Goal: Navigation & Orientation: Find specific page/section

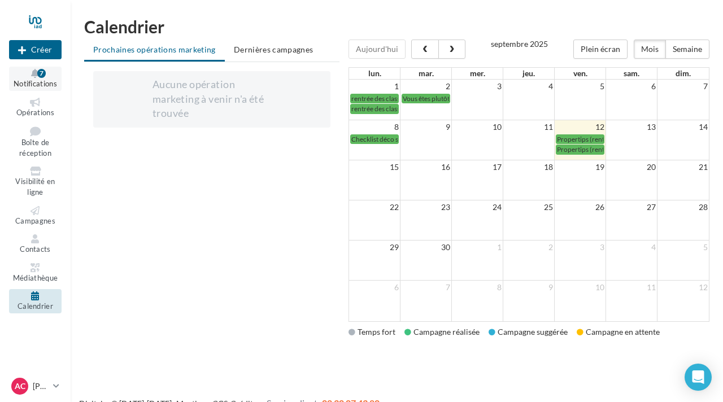
click at [46, 85] on span "Notifications" at bounding box center [36, 83] width 44 height 9
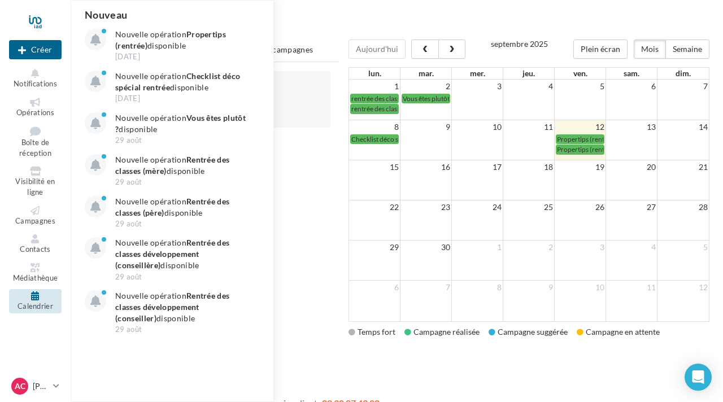
click at [397, 31] on h1 "Calendrier" at bounding box center [397, 26] width 626 height 17
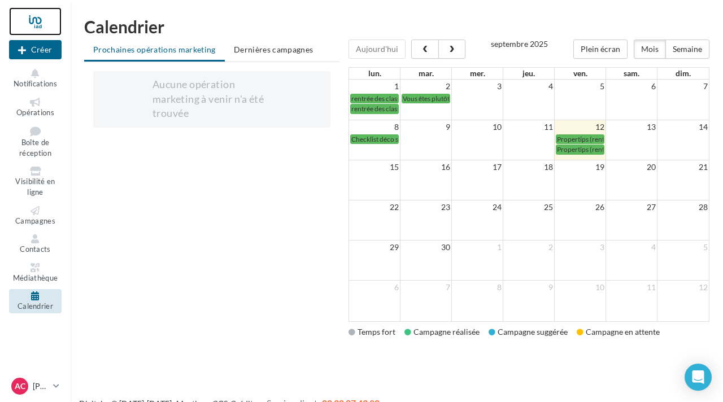
click at [34, 20] on div at bounding box center [35, 21] width 53 height 28
click at [29, 78] on button "Notifications" at bounding box center [35, 79] width 53 height 24
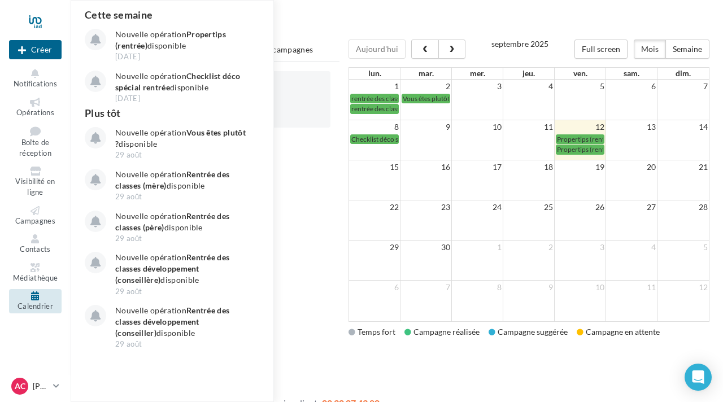
click at [31, 120] on ul "Opérations Boîte de réception Visibilité en ligne Campagnes Contacts Médiathèqu…" at bounding box center [36, 204] width 62 height 227
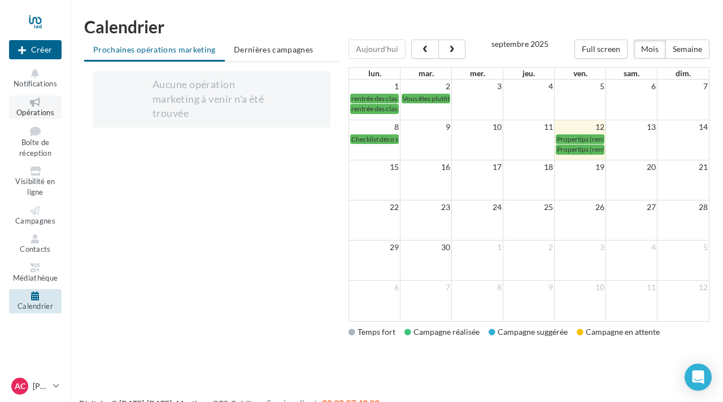
click at [34, 111] on span "Opérations" at bounding box center [35, 112] width 38 height 9
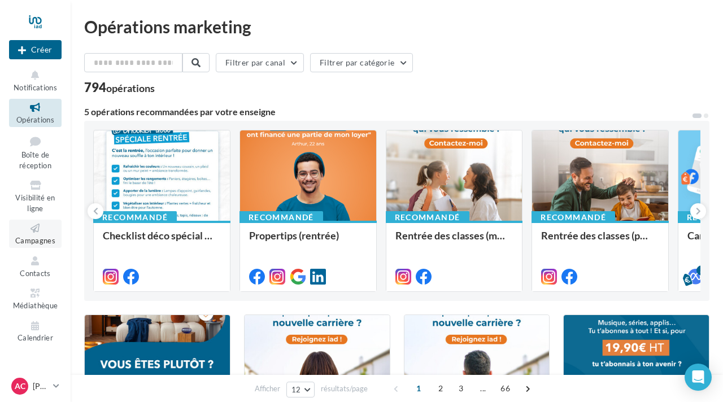
click at [41, 232] on icon at bounding box center [35, 228] width 46 height 13
